Goal: Transaction & Acquisition: Purchase product/service

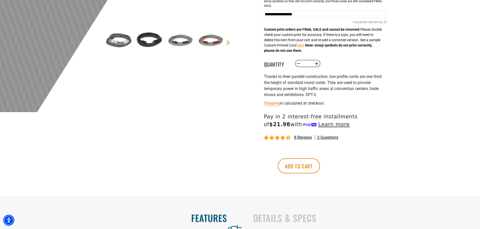
scroll to position [176, 0]
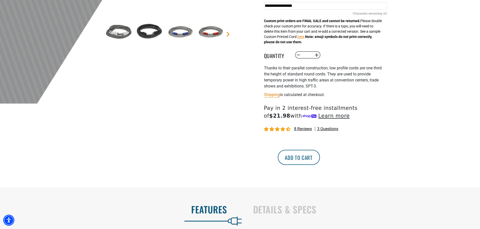
click at [320, 159] on button "Add to cart" at bounding box center [299, 157] width 42 height 15
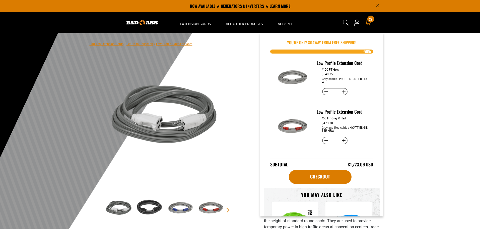
click at [368, 23] on icon at bounding box center [368, 23] width 7 height 6
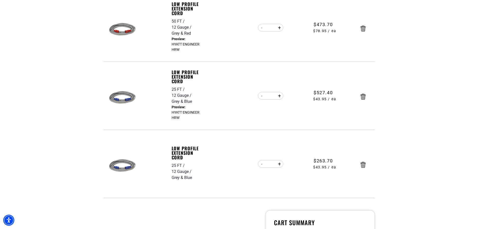
scroll to position [201, 0]
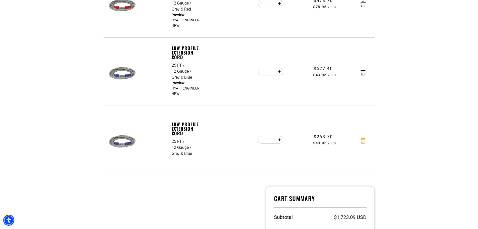
click at [365, 141] on icon "Remove Low Profile Extension Cord - 25 FT / 12 Gauge / Grey & Blue" at bounding box center [363, 141] width 5 height 6
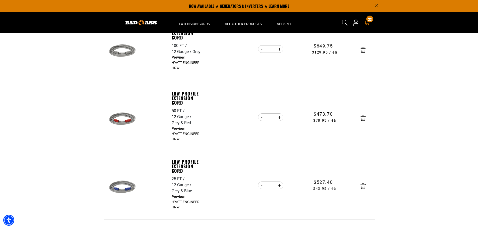
scroll to position [75, 0]
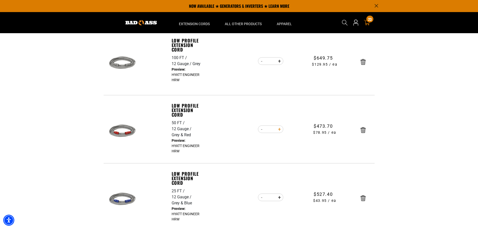
click at [281, 130] on button "Increase quantity for Low Profile Extension Cord" at bounding box center [280, 129] width 8 height 9
type input "*"
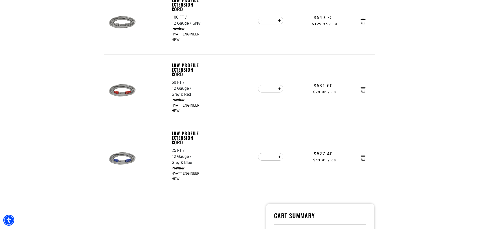
scroll to position [126, 0]
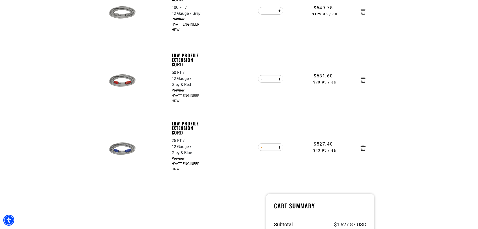
click at [261, 147] on button "Decrease quantity for Low Profile Extension Cord" at bounding box center [262, 147] width 8 height 9
type input "**"
click at [261, 147] on form "Item Quantity Price Low Profile Extension Cord 100 FT 12 Gauge Grey Grey cable …" at bounding box center [239, 70] width 271 height 221
click at [262, 148] on button "Decrease quantity for Low Profile Extension Cord" at bounding box center [262, 147] width 8 height 9
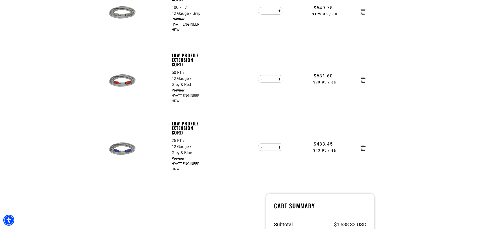
type input "**"
click at [262, 148] on button "Decrease quantity for Low Profile Extension Cord" at bounding box center [262, 147] width 8 height 9
type input "*"
click at [262, 148] on form "Item Quantity Price Low Profile Extension Cord 100 FT 12 Gauge Grey Grey cable …" at bounding box center [239, 70] width 271 height 221
click at [262, 148] on button "Decrease quantity for Low Profile Extension Cord" at bounding box center [262, 147] width 8 height 9
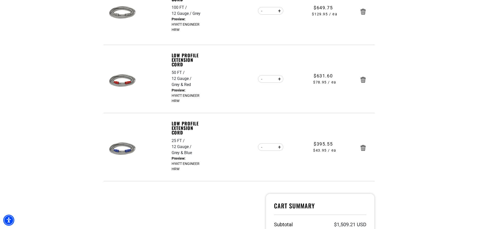
type input "*"
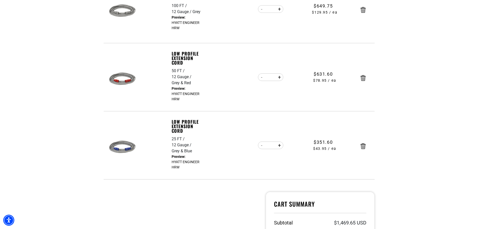
scroll to position [100, 0]
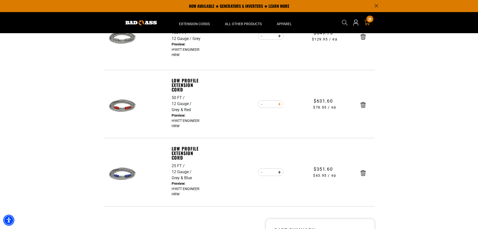
click at [279, 104] on button "Increase quantity for Low Profile Extension Cord" at bounding box center [280, 104] width 8 height 9
type input "*"
click at [279, 104] on form "Item Quantity Price Low Profile Extension Cord 100 FT 12 Gauge Grey Grey cable …" at bounding box center [239, 95] width 271 height 221
click at [278, 104] on button "Increase quantity for Low Profile Extension Cord" at bounding box center [280, 104] width 8 height 9
type input "**"
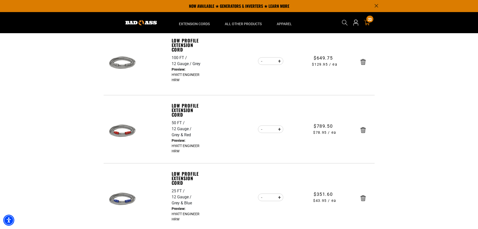
scroll to position [0, 0]
